Goal: Entertainment & Leisure: Consume media (video, audio)

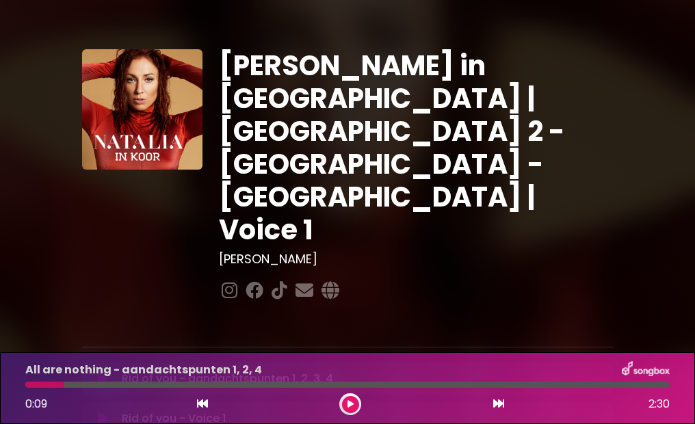
scroll to position [635, 0]
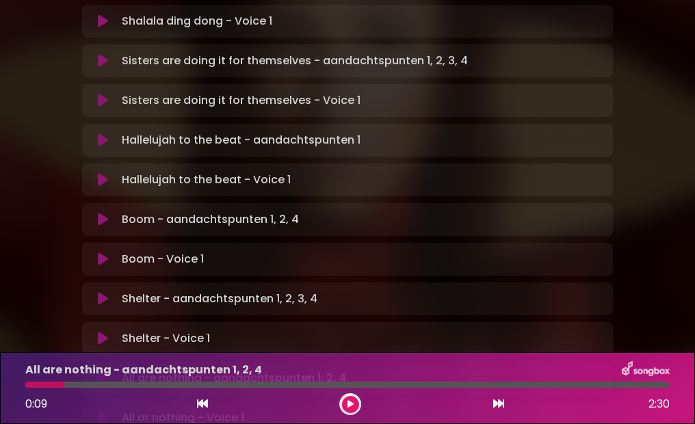
click at [102, 371] on icon at bounding box center [103, 378] width 10 height 14
click at [103, 332] on icon at bounding box center [103, 339] width 10 height 14
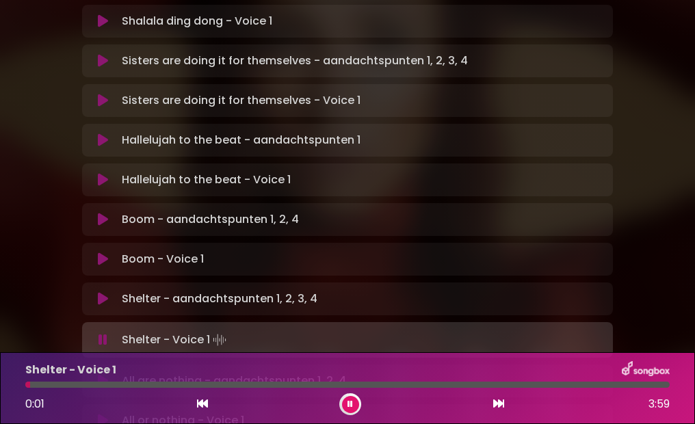
click at [109, 374] on button at bounding box center [103, 381] width 26 height 14
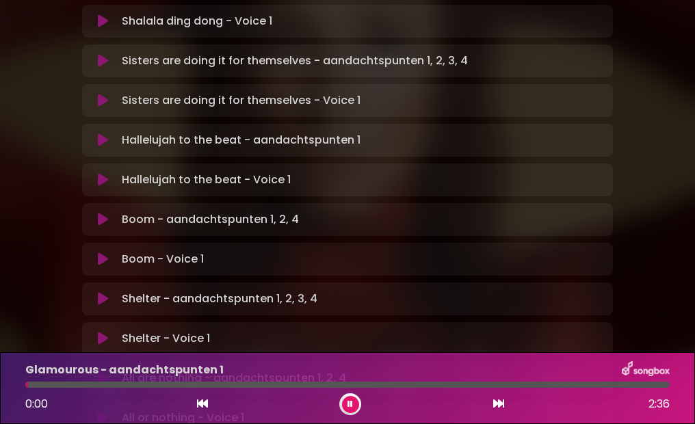
click at [109, 411] on button at bounding box center [103, 418] width 26 height 14
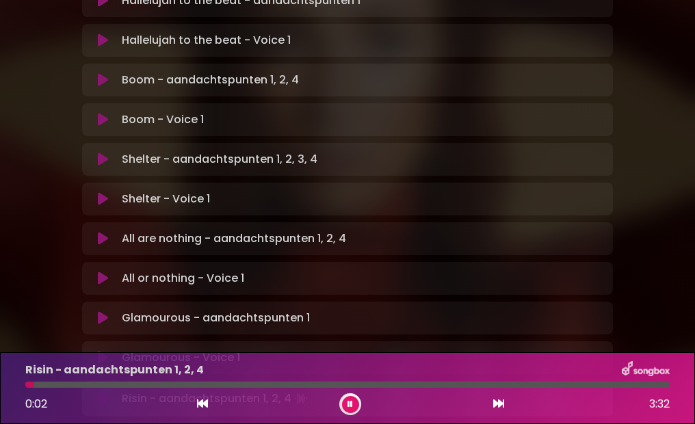
scroll to position [778, 0]
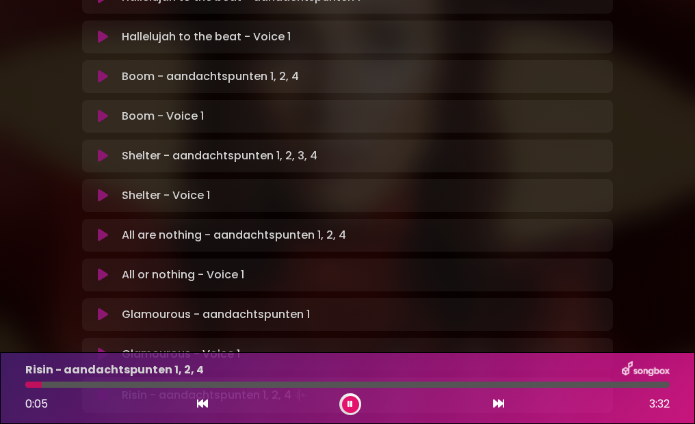
click at [96, 347] on button at bounding box center [103, 354] width 26 height 14
click at [107, 347] on icon at bounding box center [103, 354] width 10 height 14
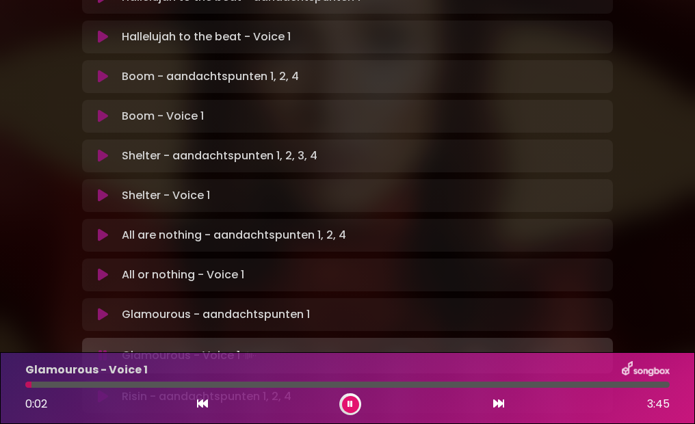
click at [103, 390] on icon at bounding box center [103, 397] width 10 height 14
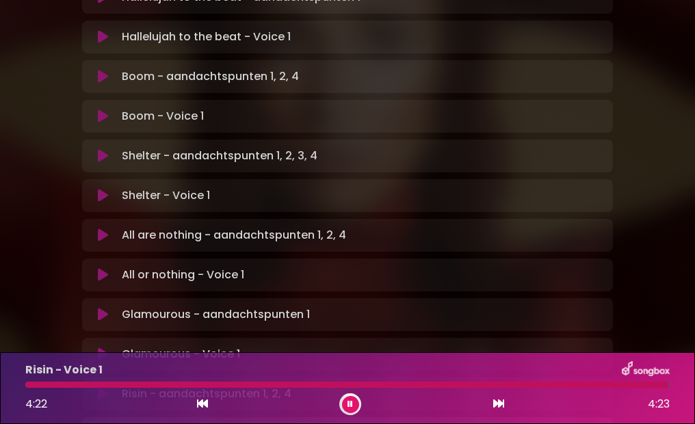
click at [350, 403] on icon at bounding box center [349, 404] width 5 height 8
